Goal: Check status

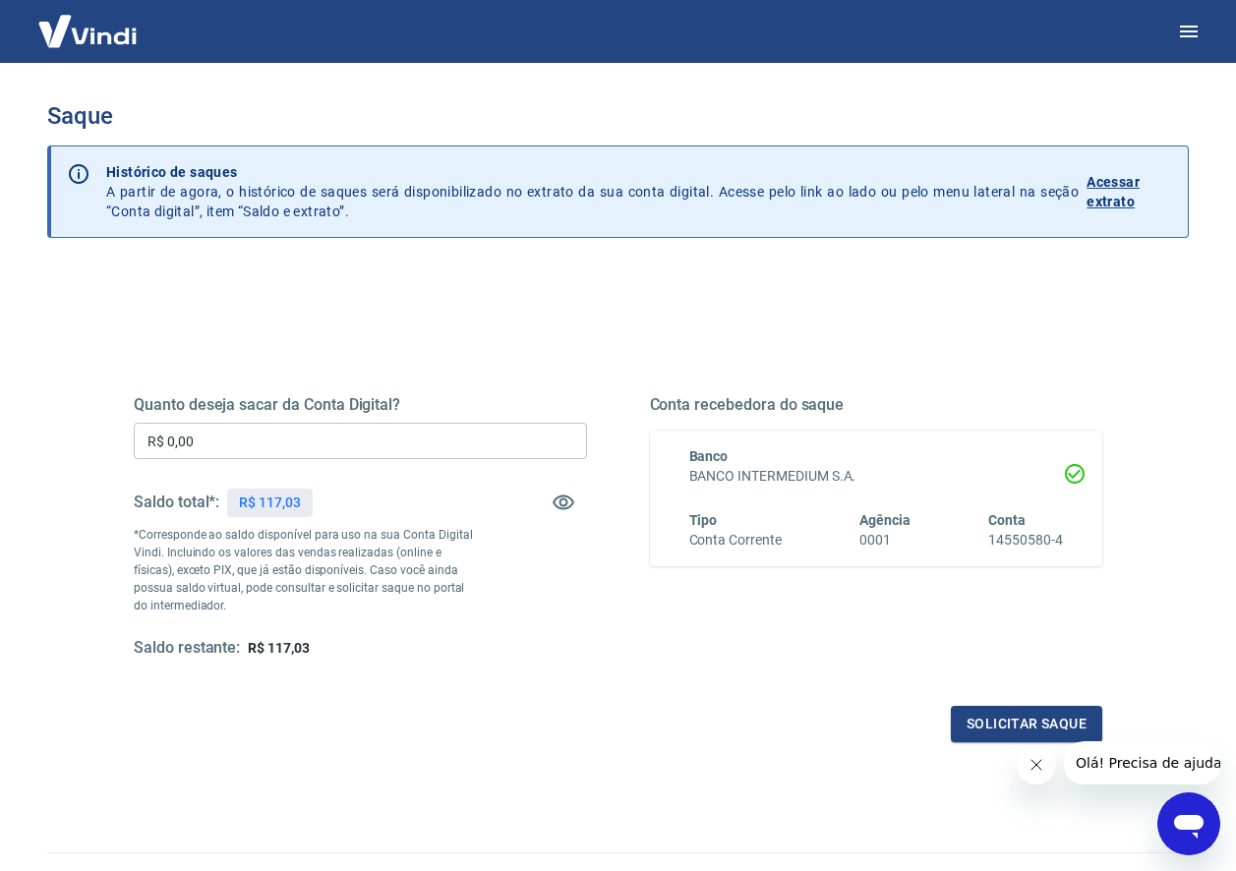
click at [1107, 190] on p "Acessar extrato" at bounding box center [1129, 191] width 86 height 39
